Goal: Use online tool/utility: Utilize a website feature to perform a specific function

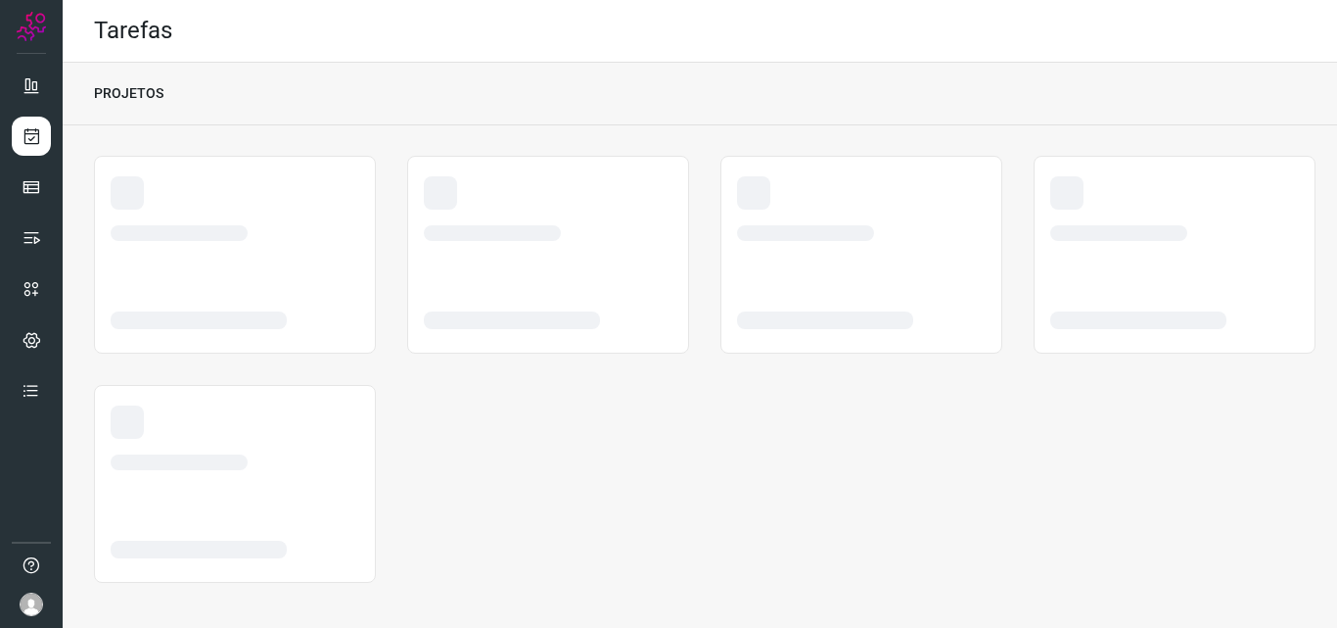
scroll to position [4, 0]
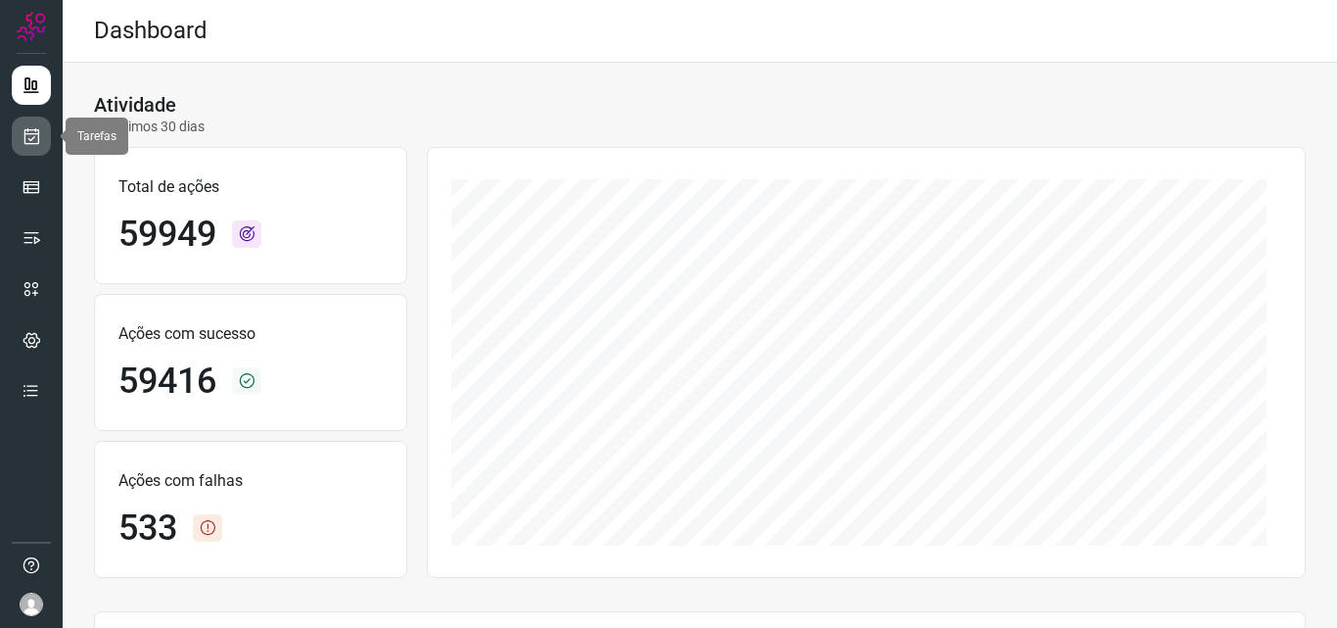
click at [36, 147] on link at bounding box center [31, 136] width 39 height 39
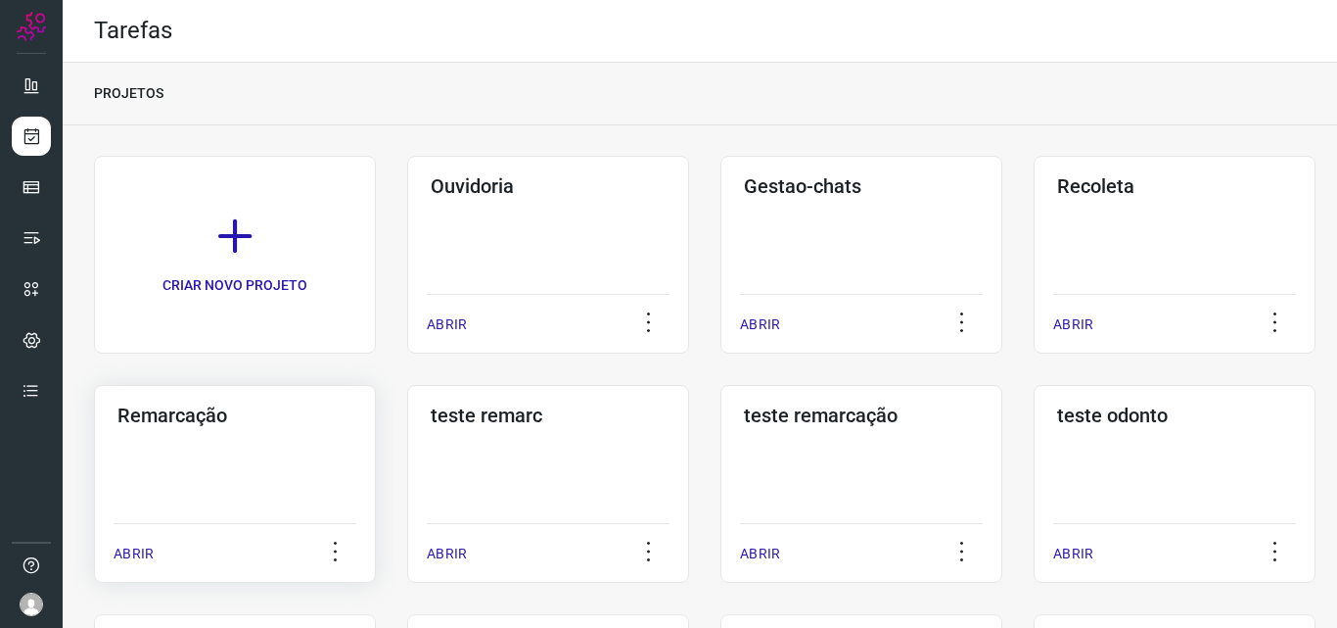
click at [407, 451] on div "Remarcação ABRIR" at bounding box center [548, 484] width 282 height 198
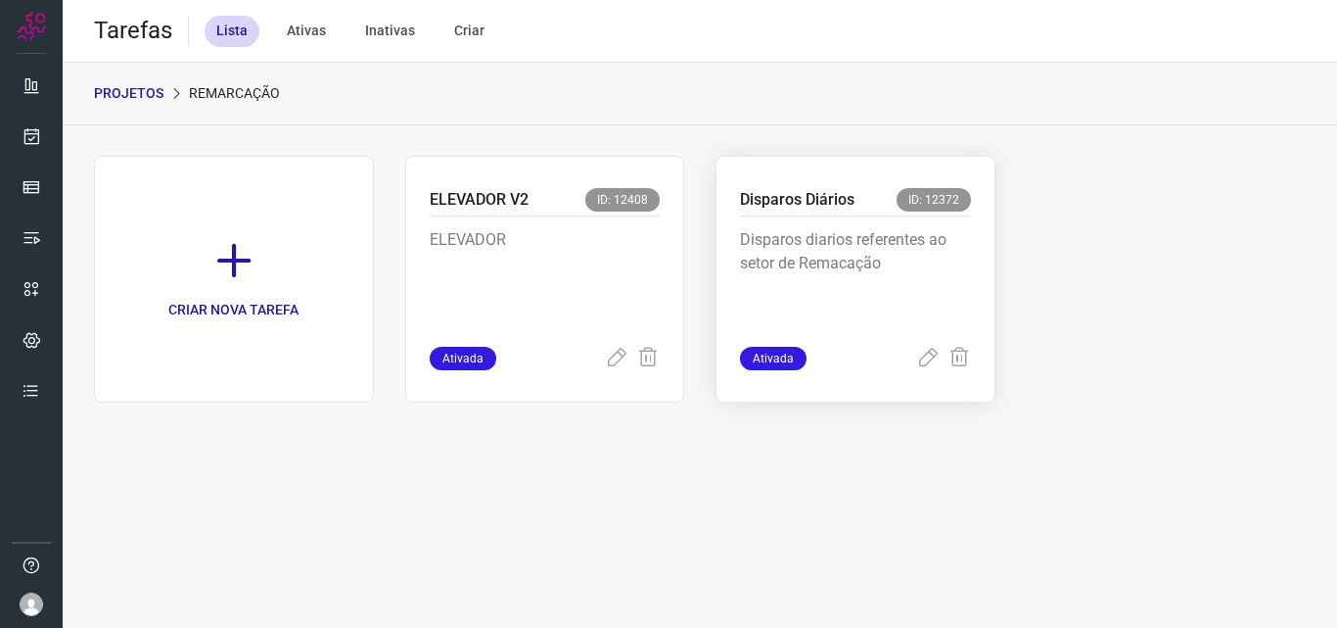
click at [917, 277] on p "Disparos diarios referentes ao setor de Remacação" at bounding box center [855, 277] width 231 height 98
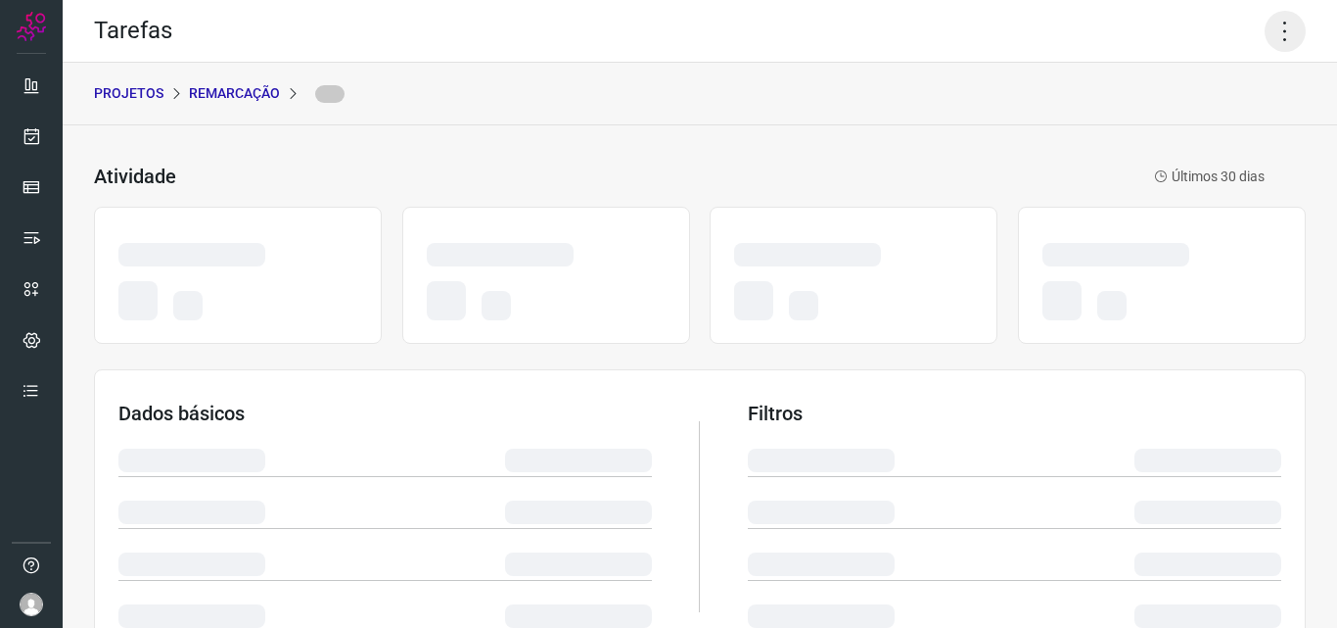
click at [1269, 37] on icon at bounding box center [1285, 31] width 41 height 41
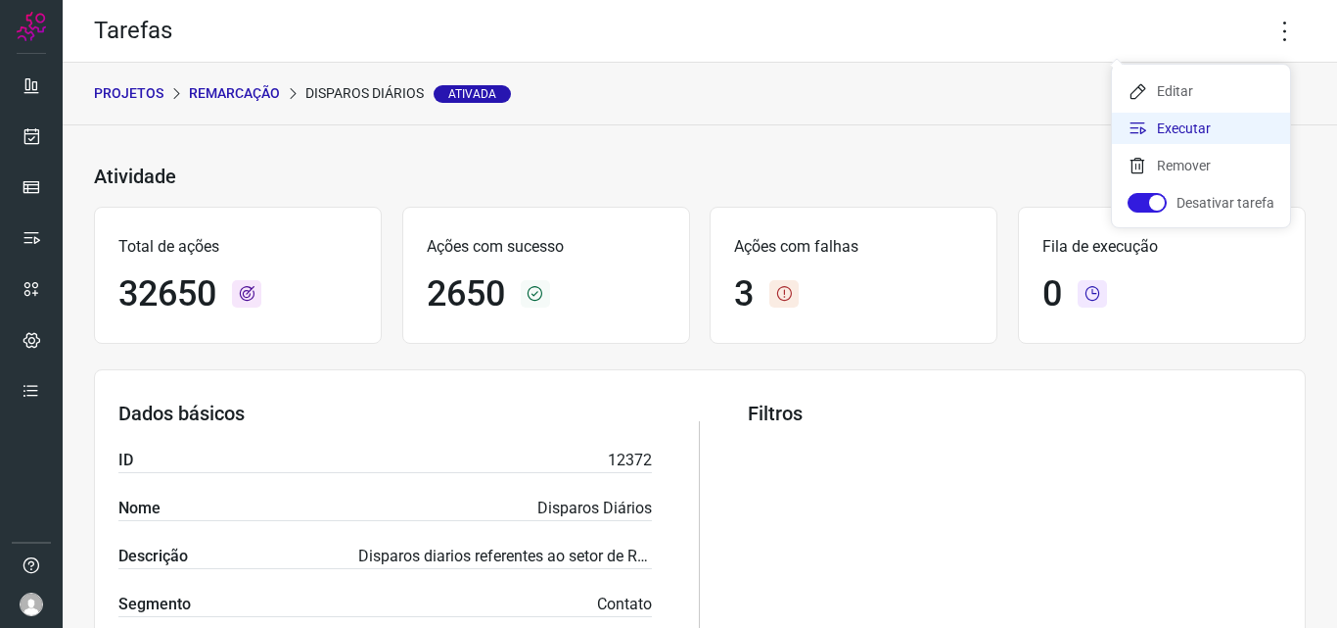
drag, startPoint x: 1204, startPoint y: 135, endPoint x: 1177, endPoint y: 134, distance: 27.4
click at [1204, 134] on li "Executar" at bounding box center [1201, 128] width 178 height 31
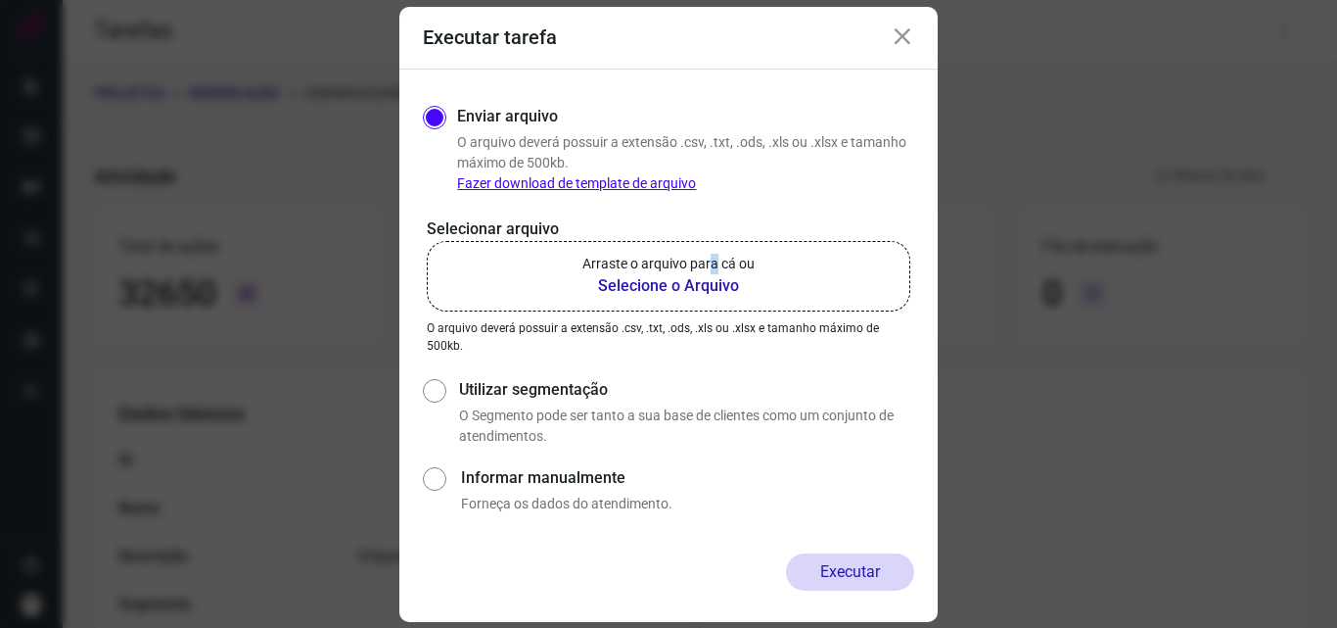
click at [712, 273] on p "Arraste o arquivo para cá ou" at bounding box center [669, 264] width 172 height 21
click at [699, 302] on label "Arraste o arquivo para cá ou Selecione o Arquivo" at bounding box center [669, 276] width 484 height 70
click at [0, 0] on input "Arraste o arquivo para cá ou Selecione o Arquivo" at bounding box center [0, 0] width 0 height 0
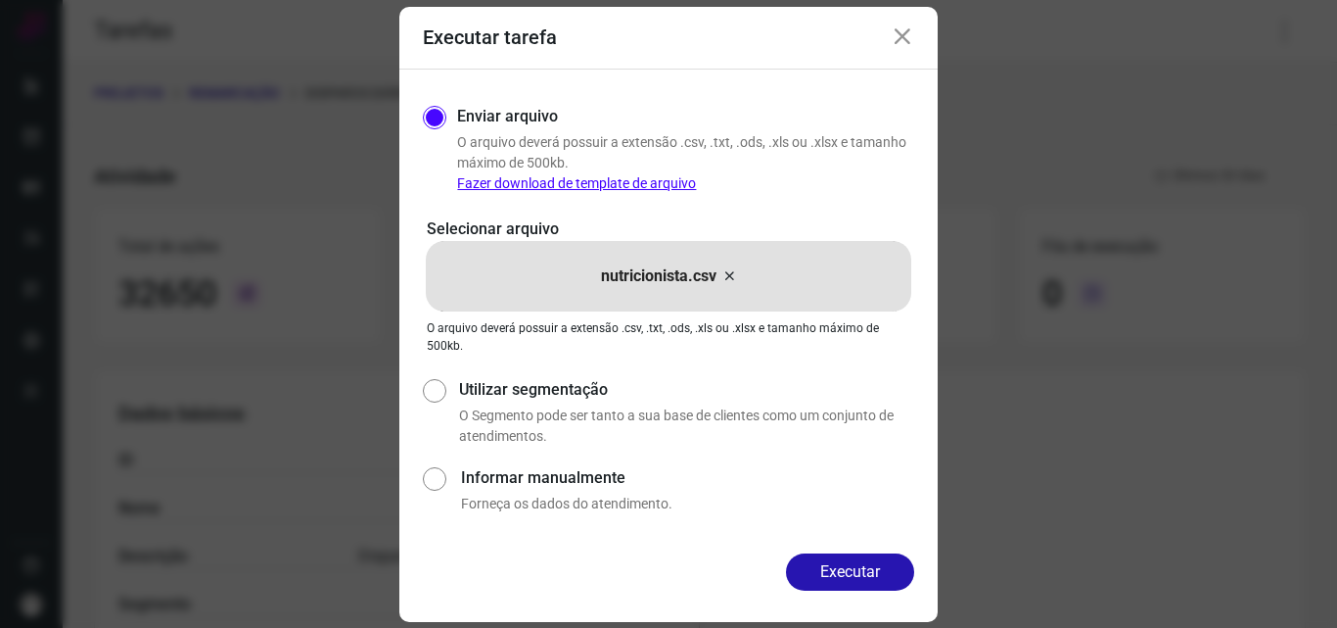
click at [900, 566] on button "Executar" at bounding box center [850, 571] width 128 height 37
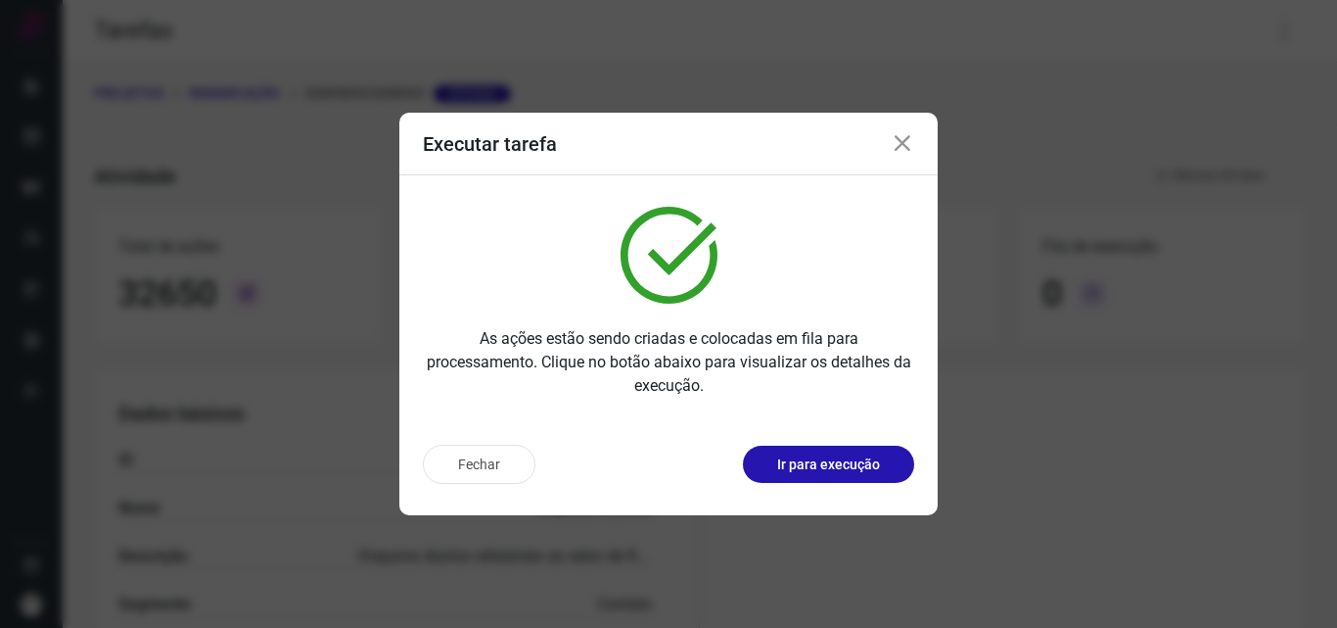
click at [808, 484] on div "Fechar Ir para execução" at bounding box center [668, 472] width 538 height 86
click at [805, 482] on div "Fechar Ir para execução" at bounding box center [668, 463] width 491 height 39
click at [779, 470] on p "Ir para execução" at bounding box center [828, 464] width 103 height 21
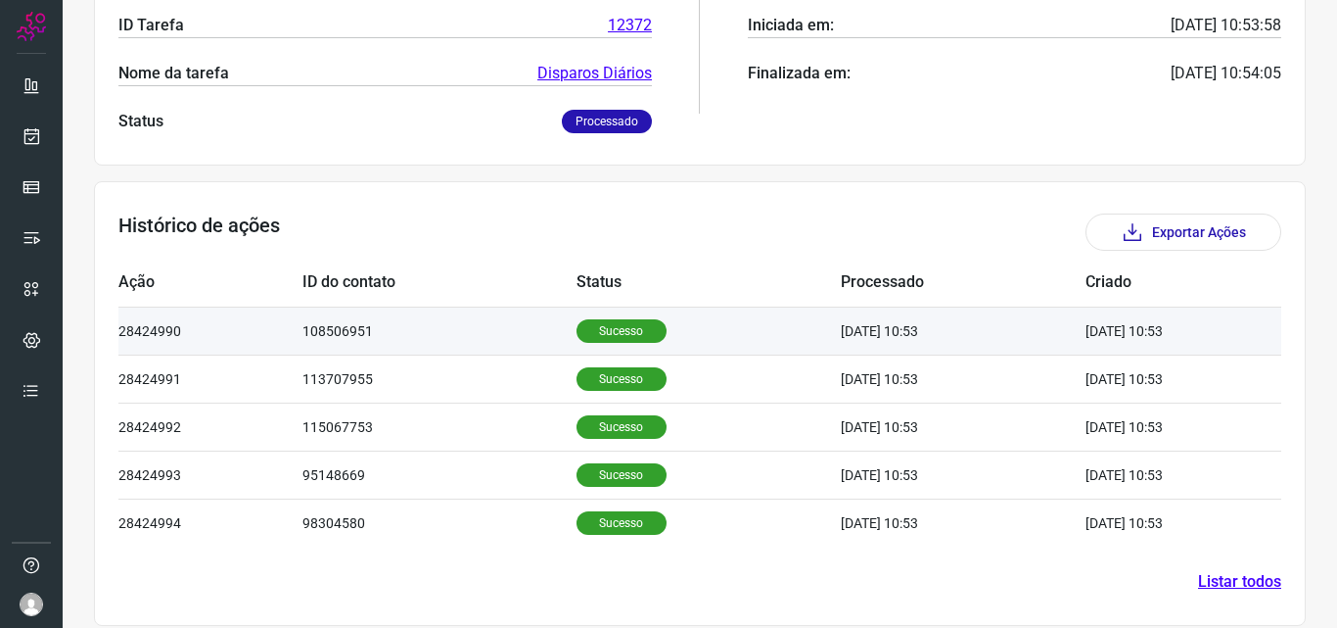
scroll to position [420, 0]
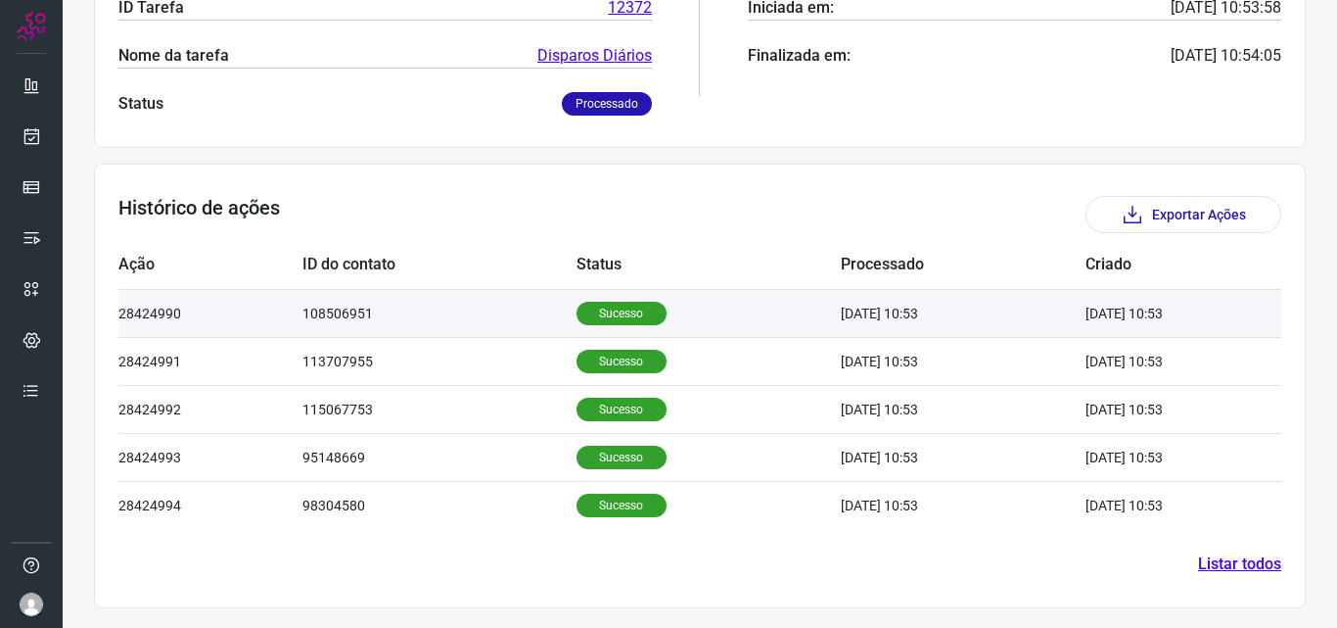
click at [596, 308] on p "Sucesso" at bounding box center [622, 313] width 90 height 23
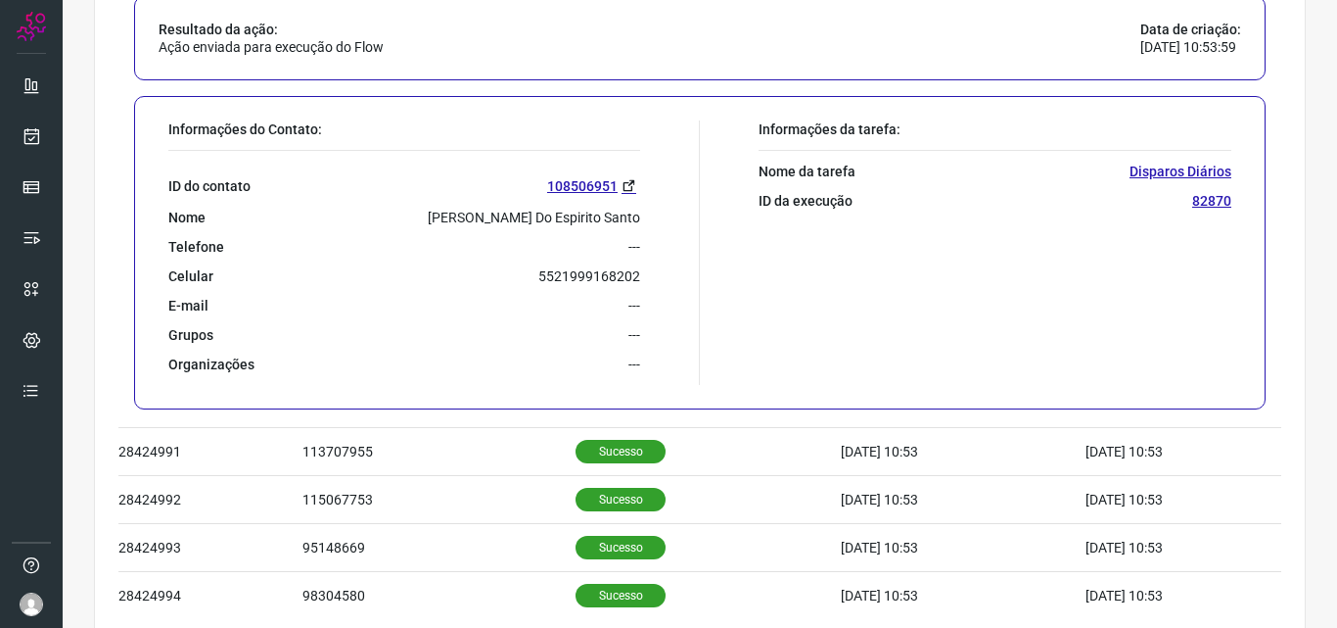
scroll to position [896, 0]
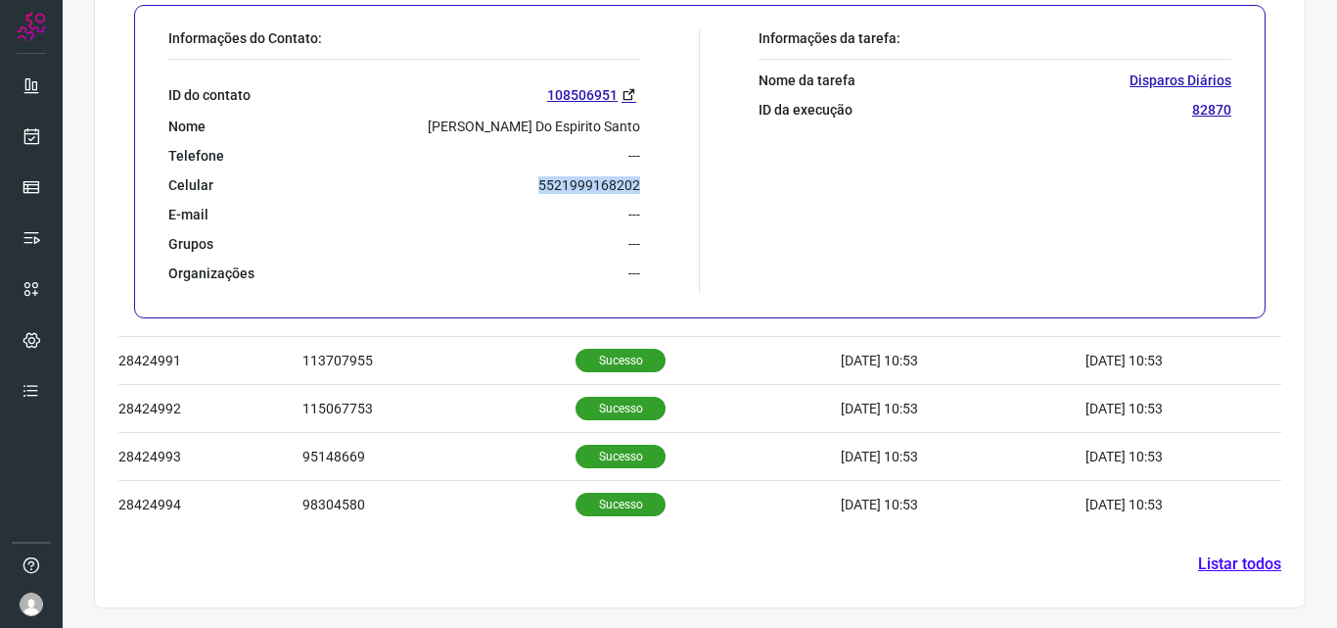
drag, startPoint x: 536, startPoint y: 189, endPoint x: 635, endPoint y: 185, distance: 99.0
click at [635, 185] on div "Informações do Contato: ID do contato 108506951 Nome [PERSON_NAME] Do Espirito …" at bounding box center [429, 161] width 541 height 264
copy p "5521999168202"
